Goal: Information Seeking & Learning: Understand process/instructions

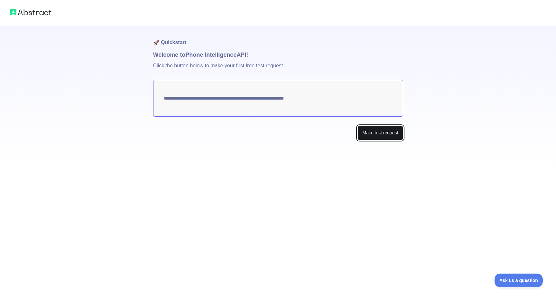
click at [370, 135] on button "Make test request" at bounding box center [379, 132] width 45 height 14
click at [321, 98] on textarea "**********" at bounding box center [278, 98] width 250 height 37
click at [387, 133] on button "Make test request" at bounding box center [379, 132] width 45 height 14
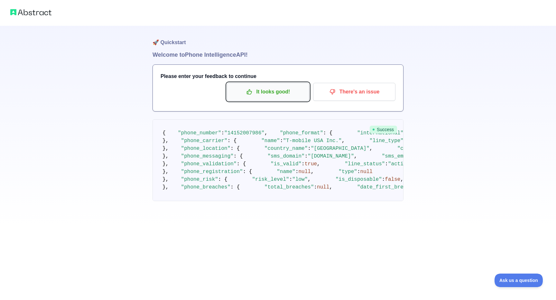
click at [284, 92] on p "It looks good!" at bounding box center [268, 91] width 73 height 11
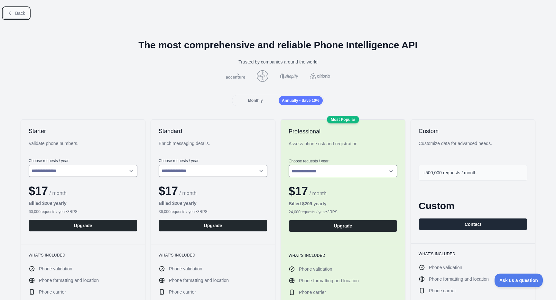
click at [24, 12] on span "Back" at bounding box center [20, 13] width 10 height 5
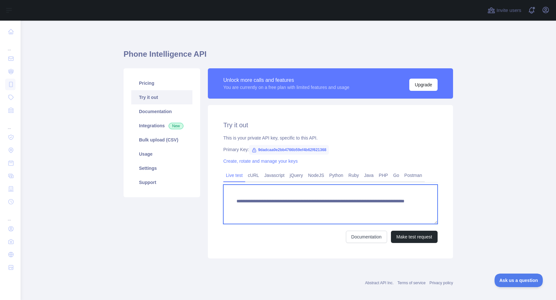
click at [374, 207] on textarea "**********" at bounding box center [330, 203] width 214 height 39
click at [385, 208] on textarea "**********" at bounding box center [330, 203] width 214 height 39
type textarea "**********"
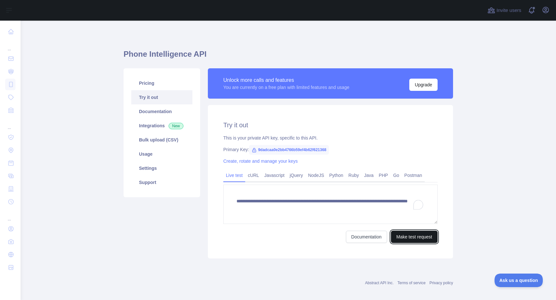
click at [405, 233] on button "Make test request" at bounding box center [414, 236] width 47 height 12
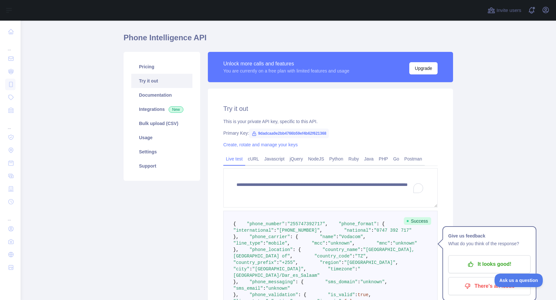
scroll to position [17, 0]
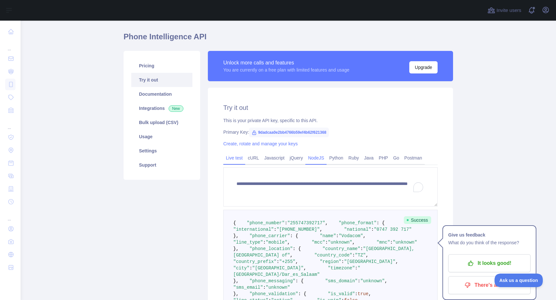
click at [316, 159] on link "NodeJS" at bounding box center [315, 158] width 21 height 10
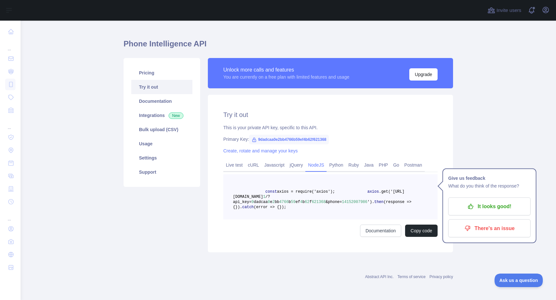
scroll to position [26, 0]
click at [344, 160] on link "Python" at bounding box center [336, 165] width 19 height 10
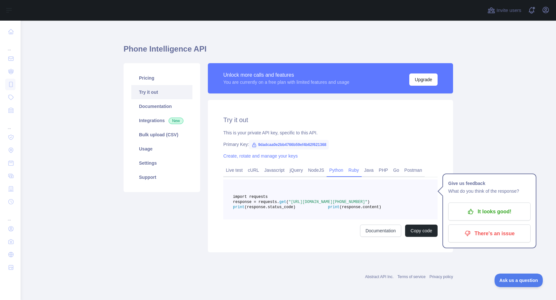
click at [358, 165] on link "Ruby" at bounding box center [354, 170] width 16 height 10
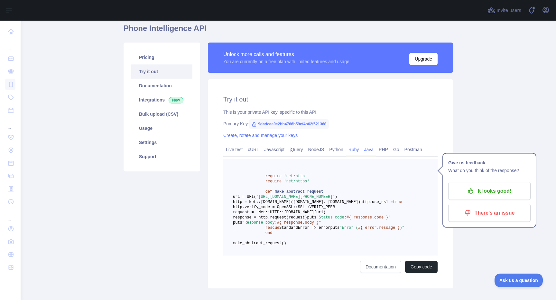
click at [372, 153] on link "Java" at bounding box center [369, 149] width 15 height 10
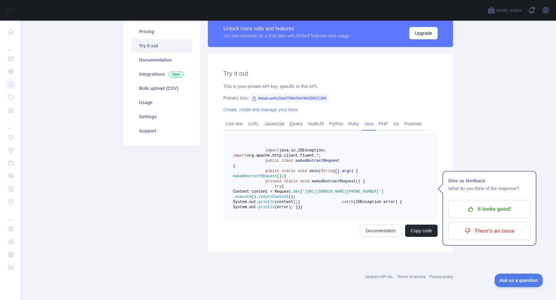
scroll to position [98, 0]
click at [391, 118] on link "PHP" at bounding box center [383, 123] width 14 height 10
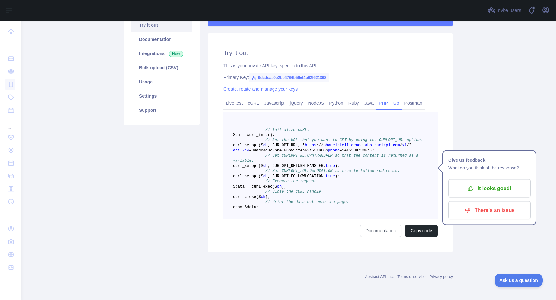
click at [401, 98] on link "Go" at bounding box center [396, 103] width 11 height 10
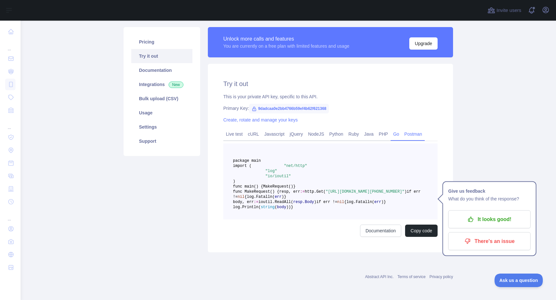
click at [416, 129] on link "Postman" at bounding box center [413, 134] width 23 height 10
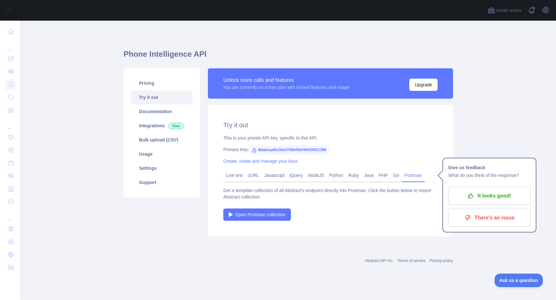
scroll to position [0, 0]
click at [244, 175] on link "Live test" at bounding box center [234, 175] width 22 height 10
